Goal: Ask a question

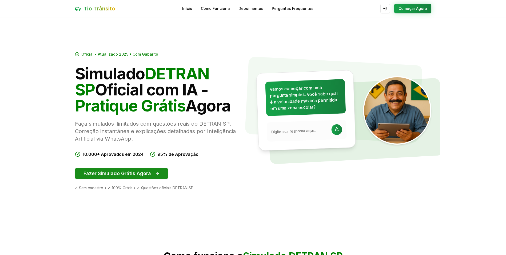
click at [117, 172] on button "Fazer Simulado Grátis Agora" at bounding box center [121, 173] width 93 height 11
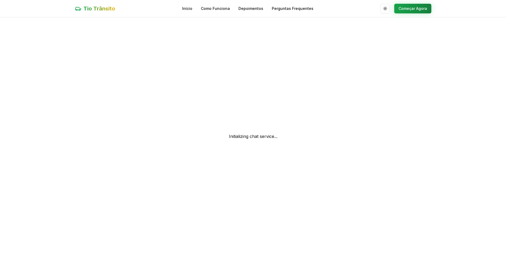
scroll to position [0, 0]
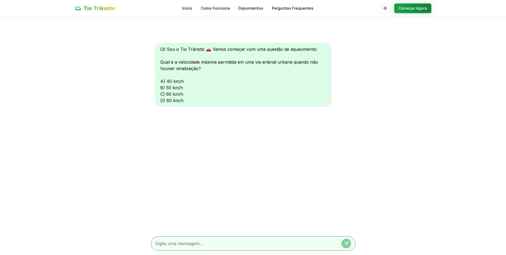
click at [164, 240] on textarea at bounding box center [245, 243] width 181 height 6
type textarea "C) 60Km/h"
click at [347, 243] on icon at bounding box center [346, 243] width 4 height 4
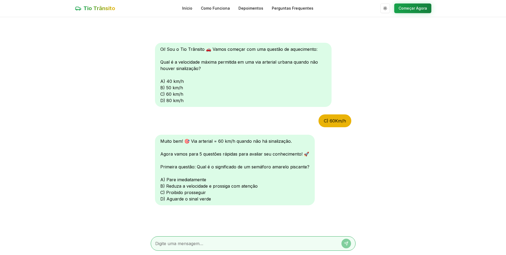
click at [171, 241] on textarea at bounding box center [245, 243] width 181 height 6
type textarea "B"
click at [347, 243] on icon at bounding box center [345, 242] width 3 height 3
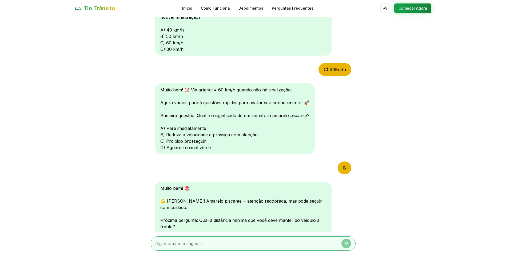
scroll to position [130, 0]
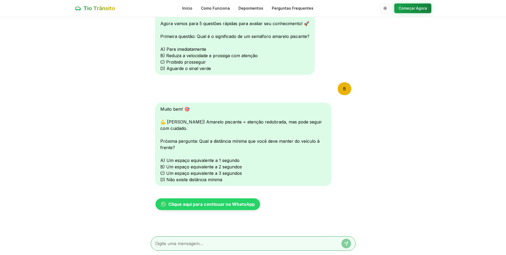
click at [162, 167] on div "Muito bem! 🎯 💪 Correto! Amarelo piscante = atenção redobrada, mas pode seguir c…" at bounding box center [243, 143] width 177 height 83
